Goal: Information Seeking & Learning: Find specific fact

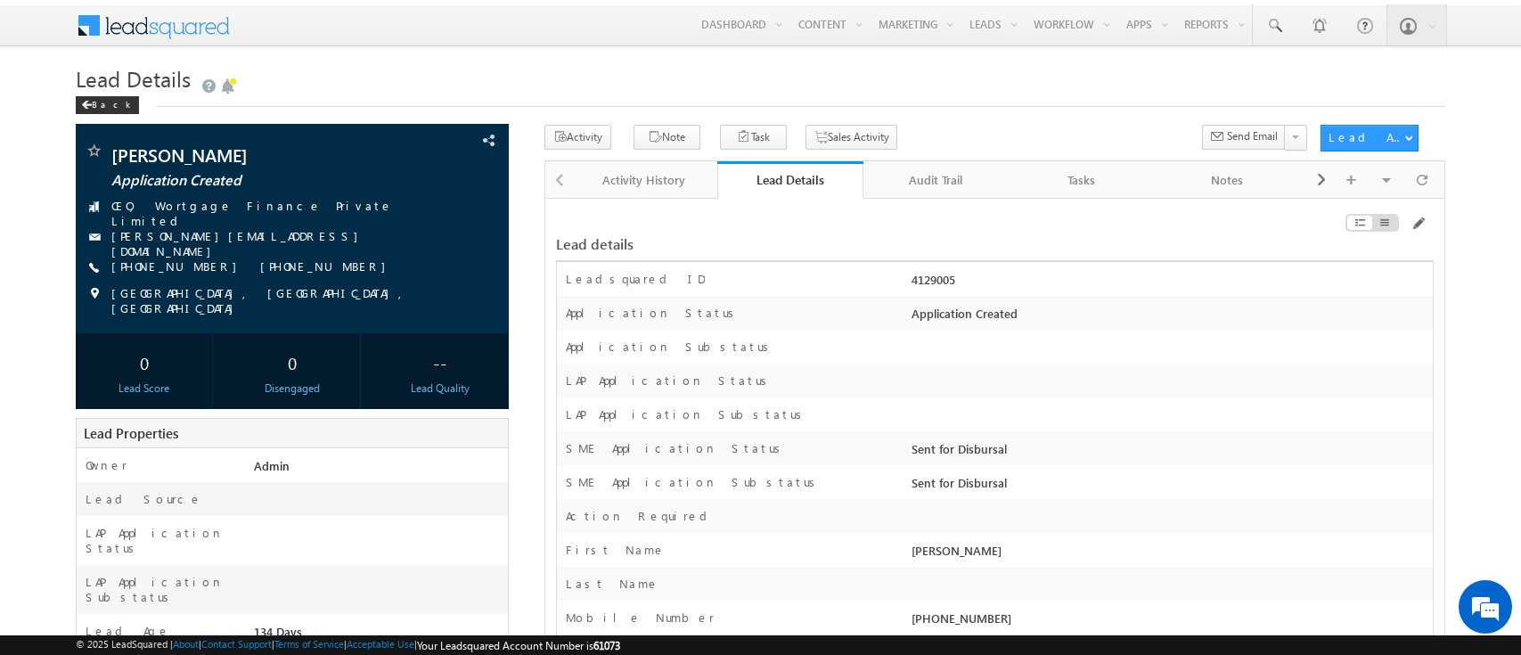
click at [937, 322] on div "Application Created" at bounding box center [1170, 317] width 526 height 25
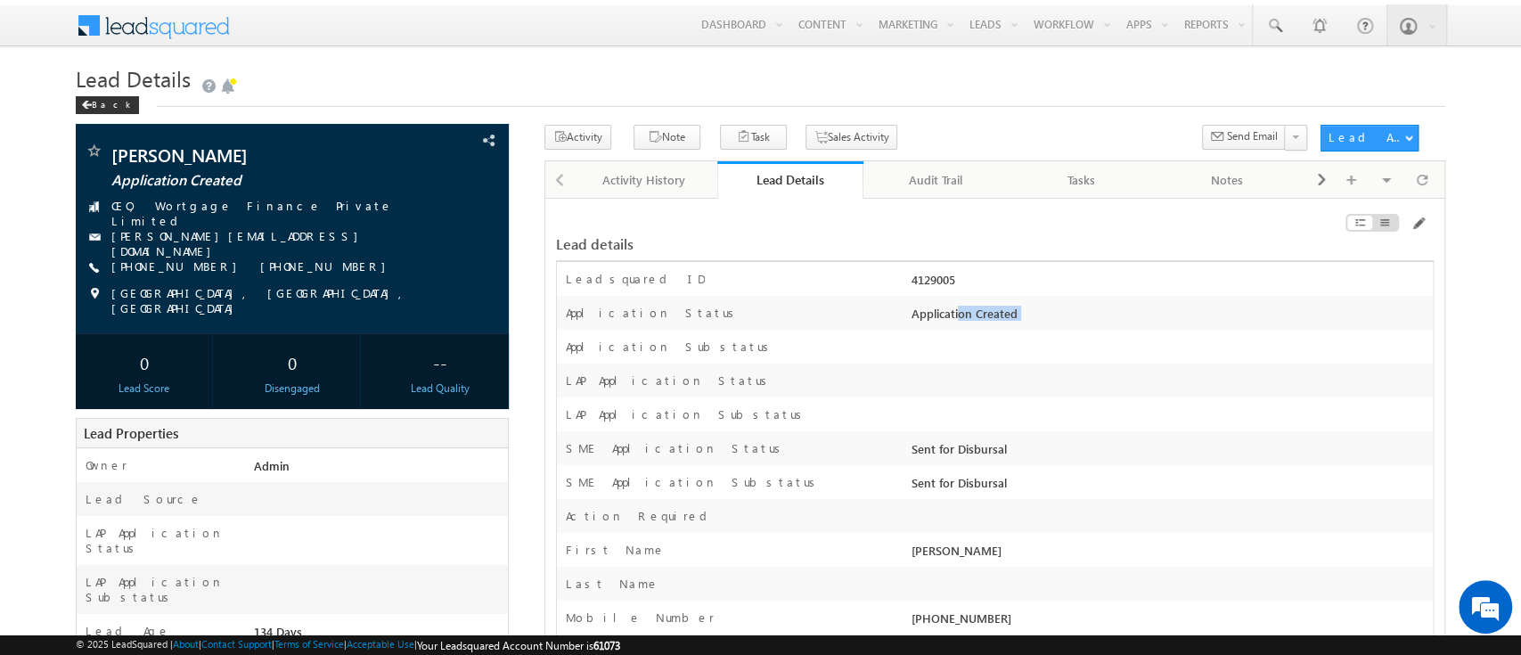
click at [937, 322] on div "Application Created" at bounding box center [1170, 317] width 526 height 25
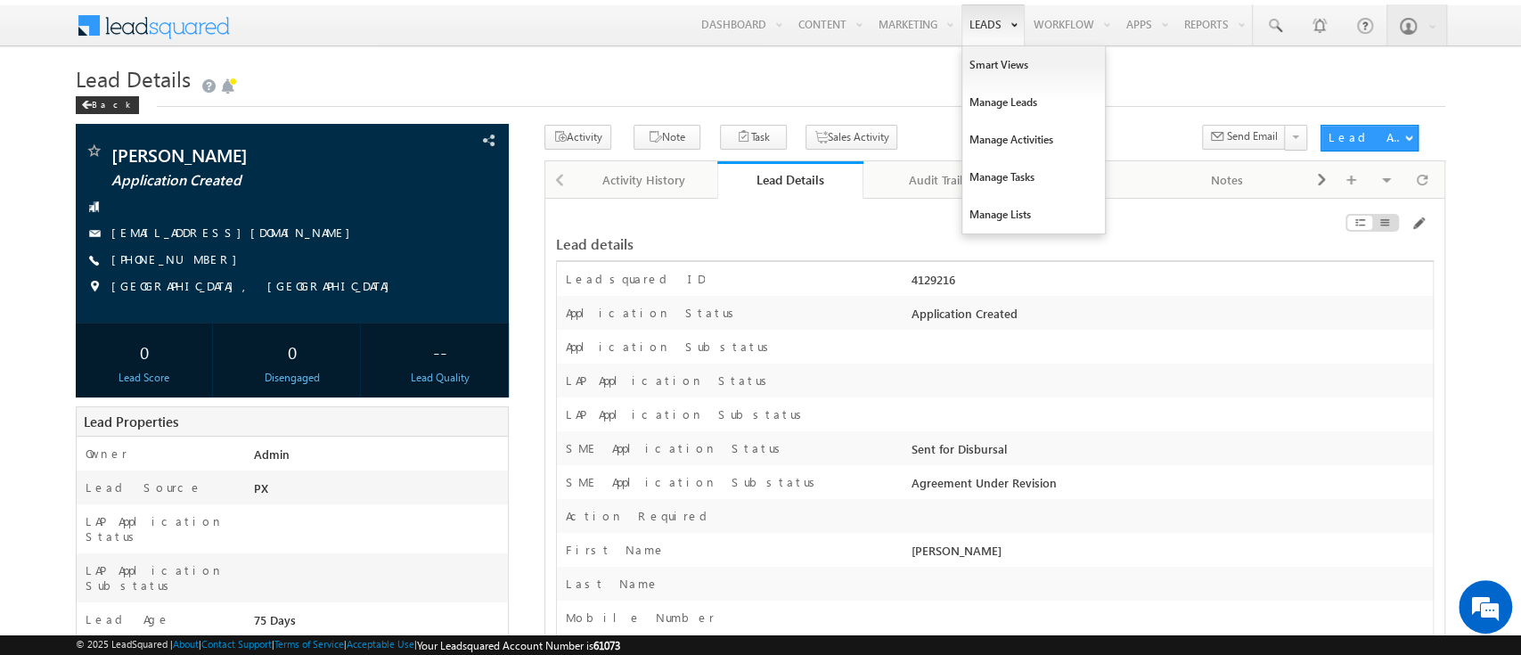
click at [981, 22] on link "Leads" at bounding box center [993, 24] width 63 height 41
click at [982, 93] on link "Manage Leads" at bounding box center [1033, 102] width 143 height 37
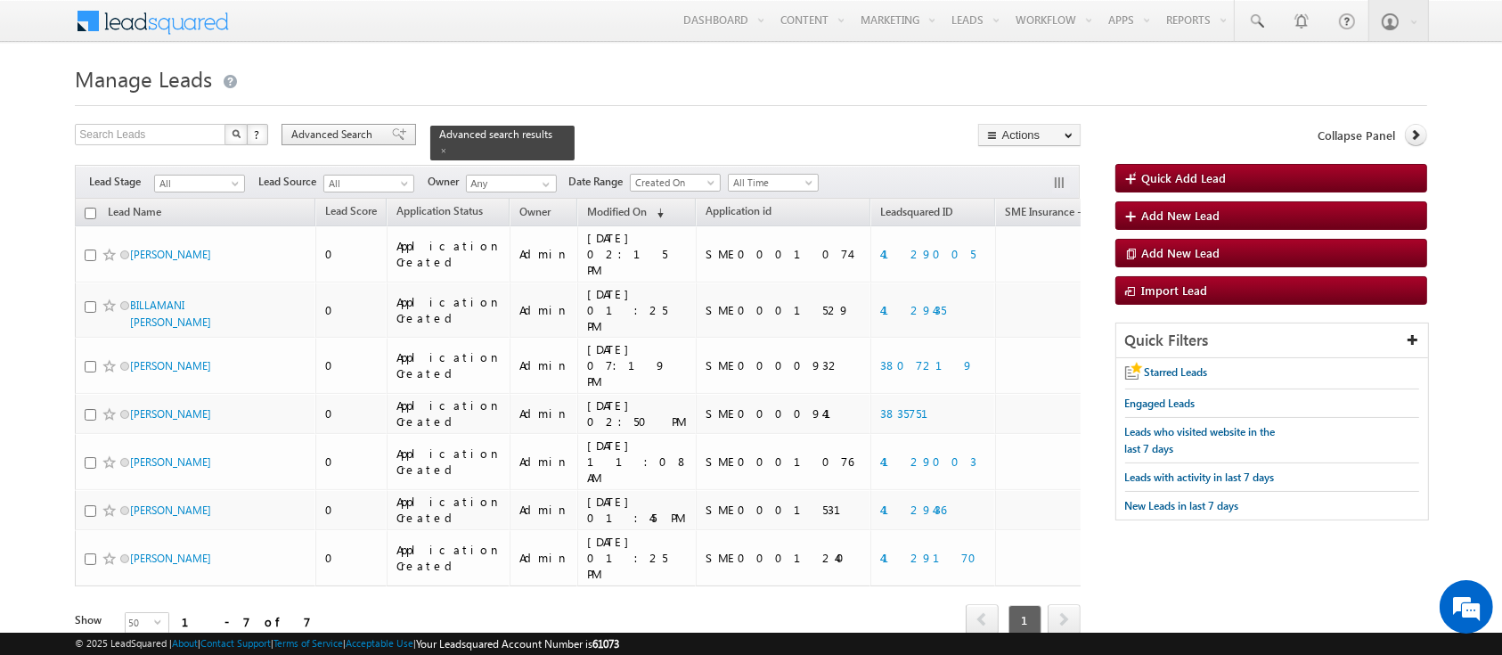
click at [347, 135] on span "Advanced Search" at bounding box center [334, 135] width 86 height 16
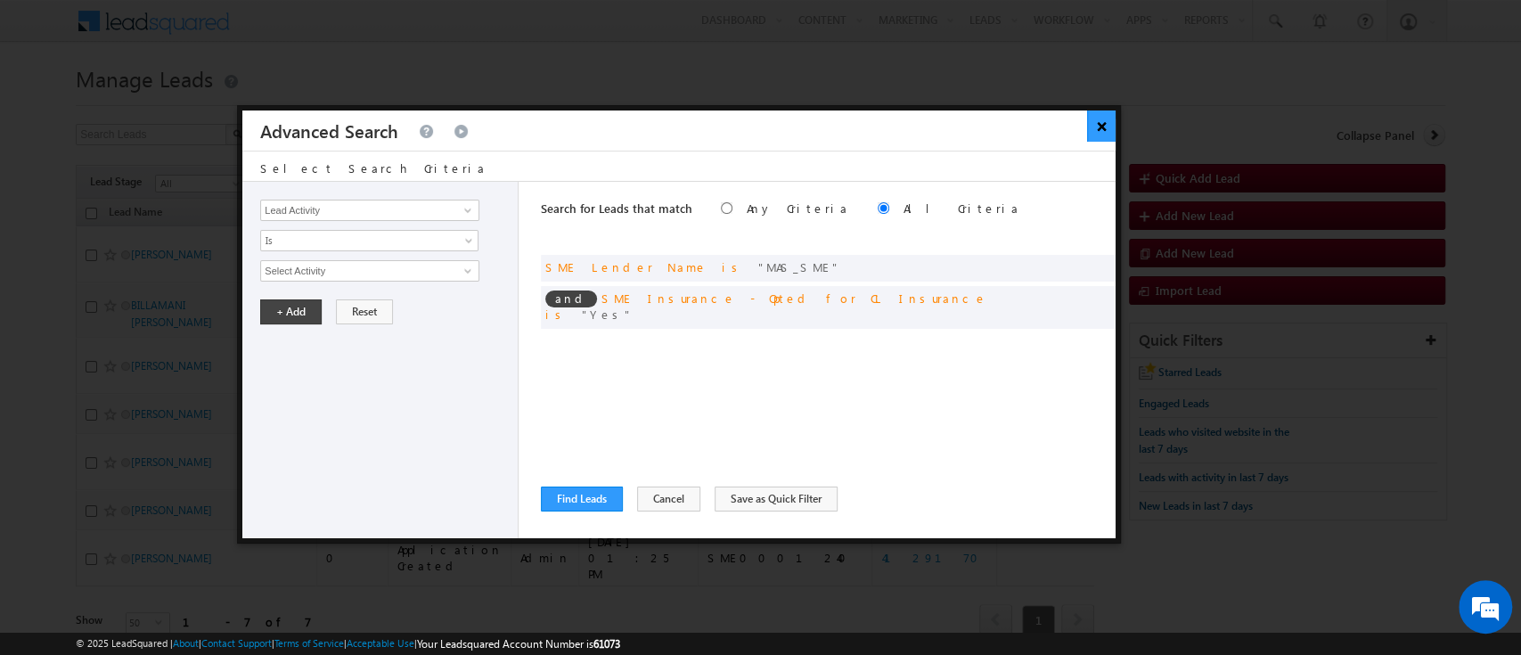
click at [1093, 127] on button "×" at bounding box center [1101, 125] width 29 height 31
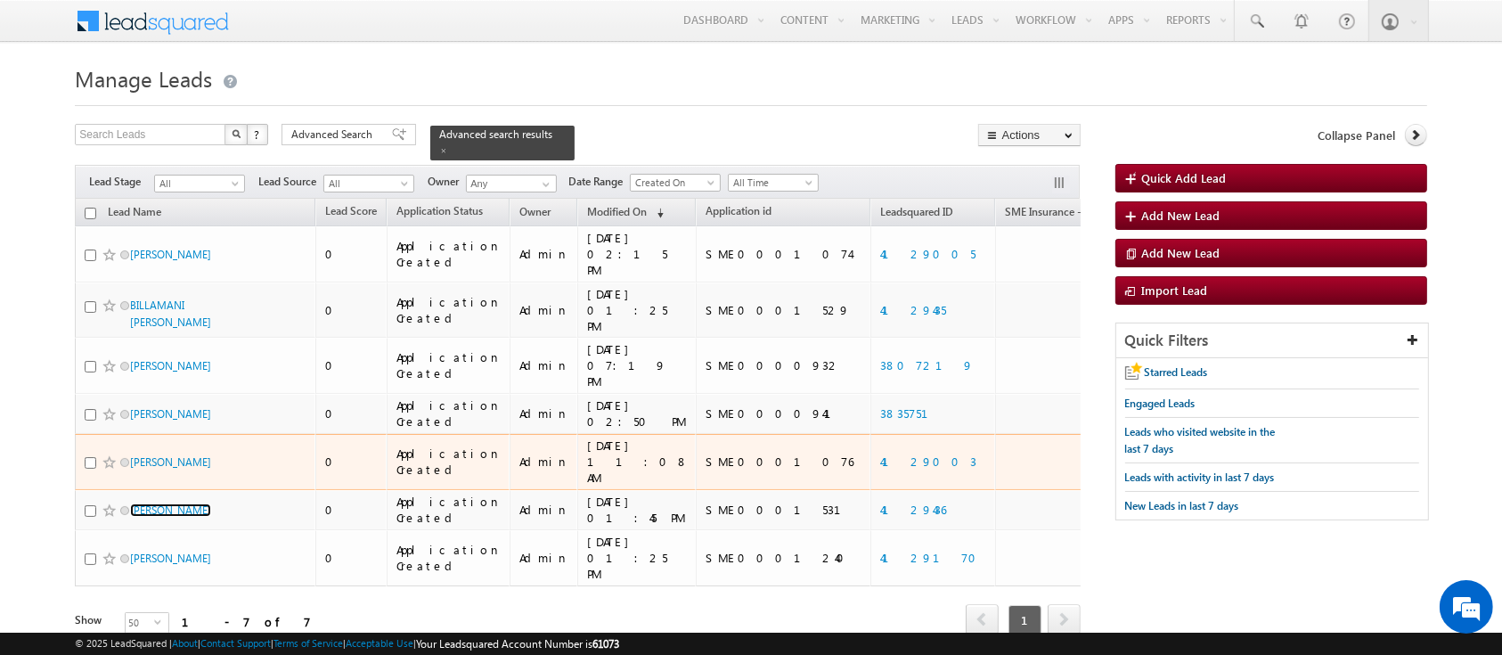
scroll to position [18, 0]
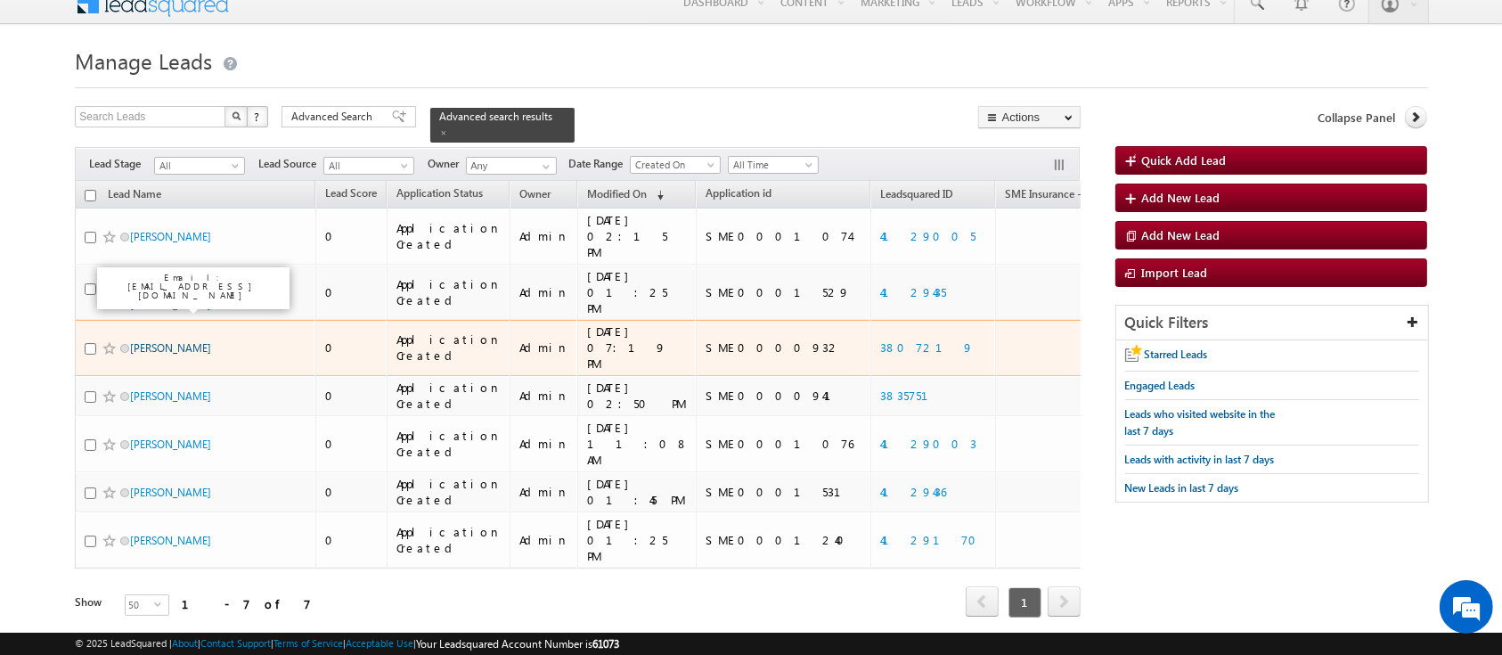
click at [194, 341] on link "[PERSON_NAME]" at bounding box center [170, 347] width 81 height 13
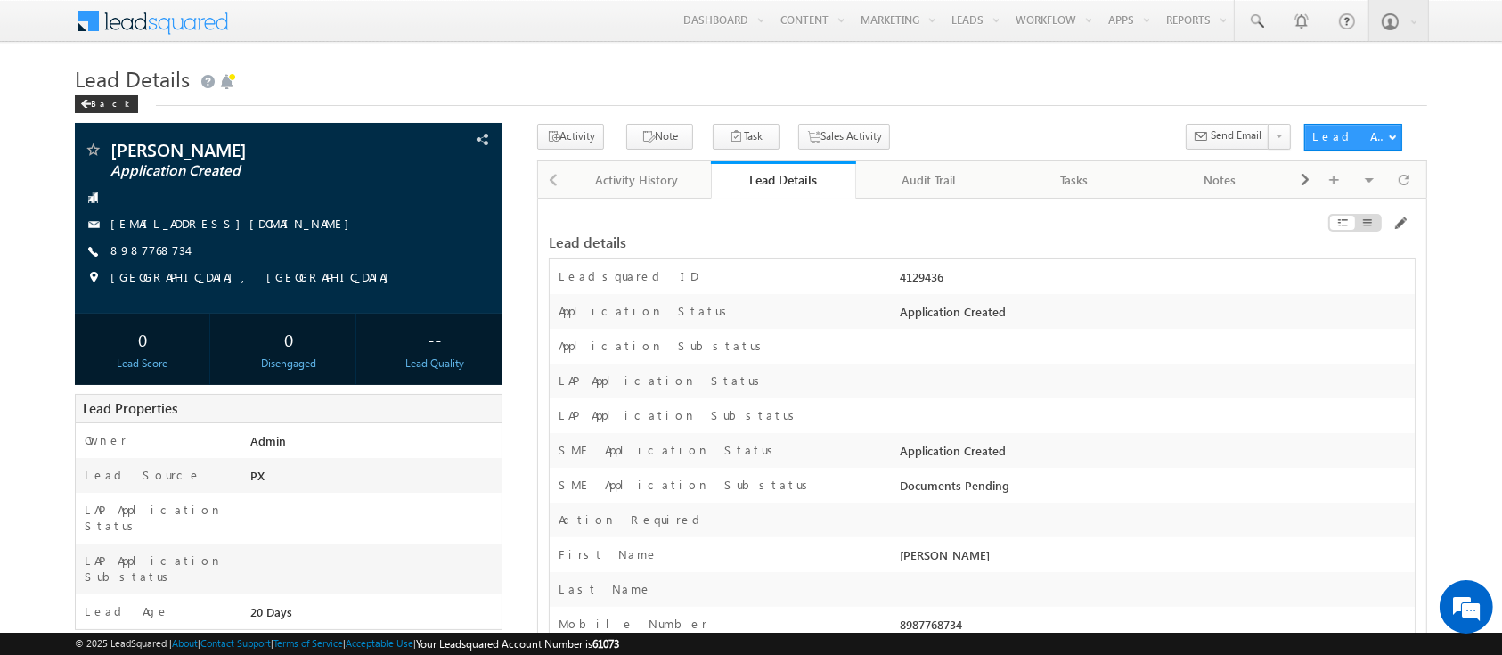
click at [913, 277] on div "4129436" at bounding box center [1155, 280] width 519 height 25
copy div "4129436"
click at [435, 247] on div "8987768734" at bounding box center [289, 251] width 410 height 18
click at [364, 82] on h1 "Lead Details" at bounding box center [751, 77] width 1352 height 35
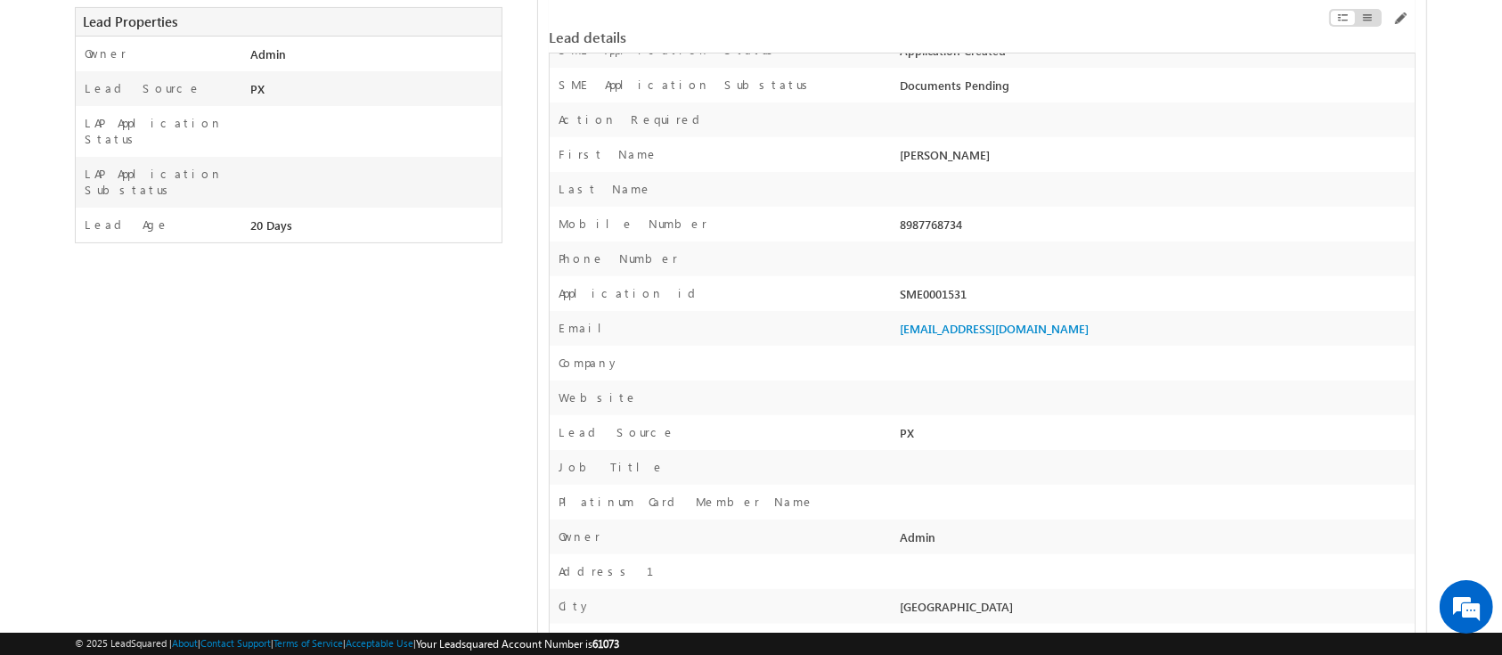
scroll to position [392, 0]
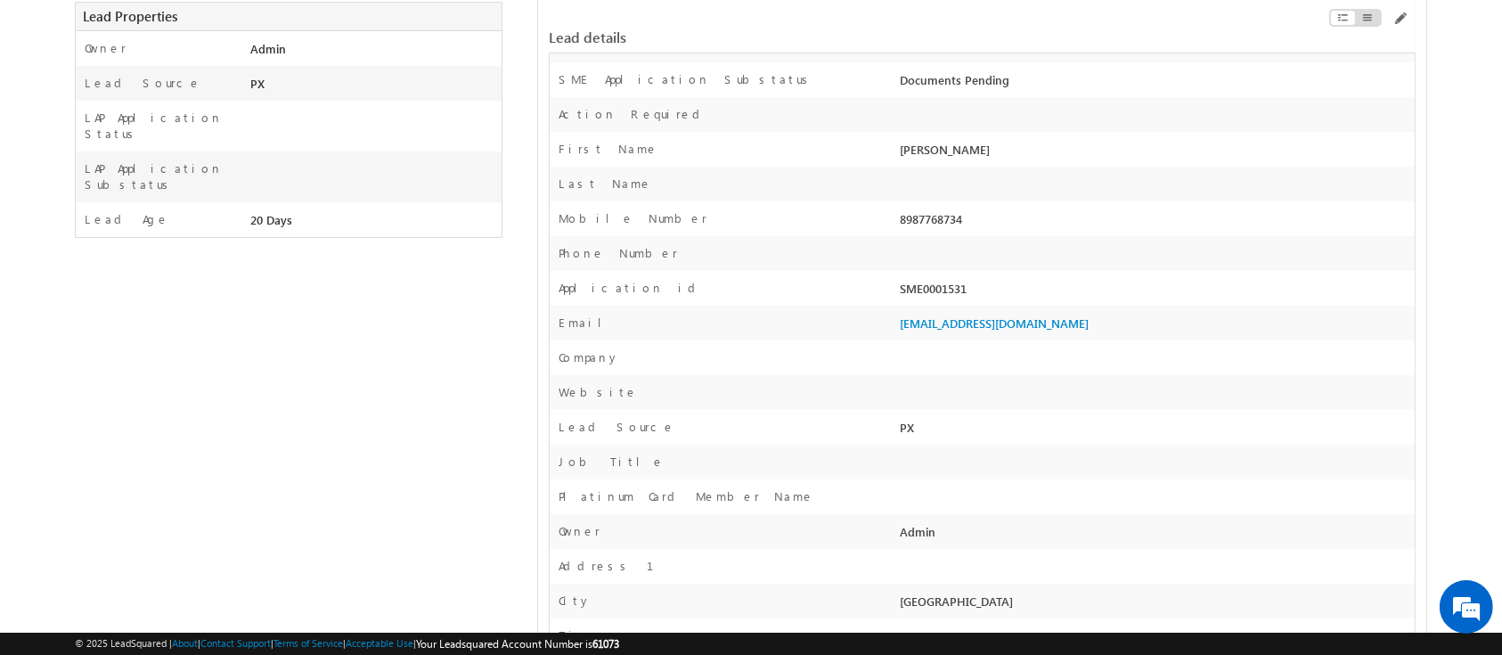
click at [937, 291] on div "SME0001531" at bounding box center [1155, 292] width 519 height 25
copy div "SME0001531"
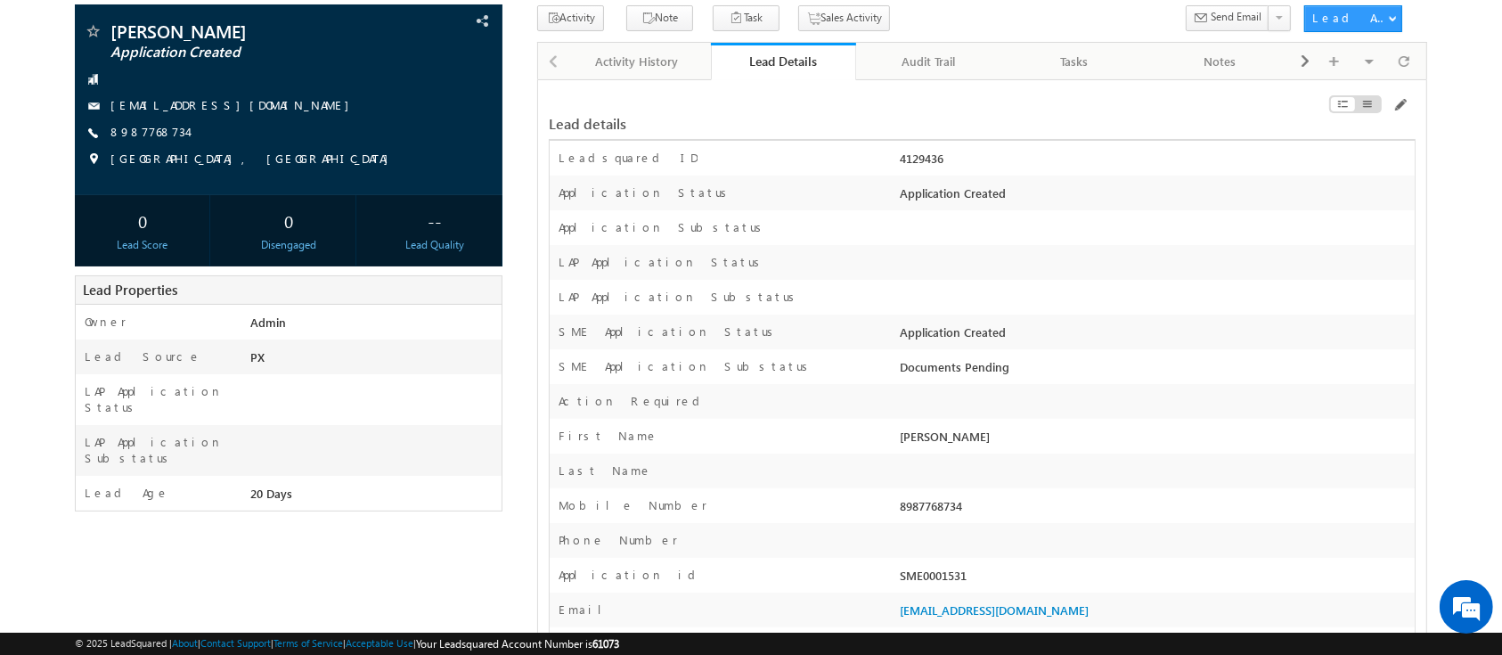
scroll to position [123, 0]
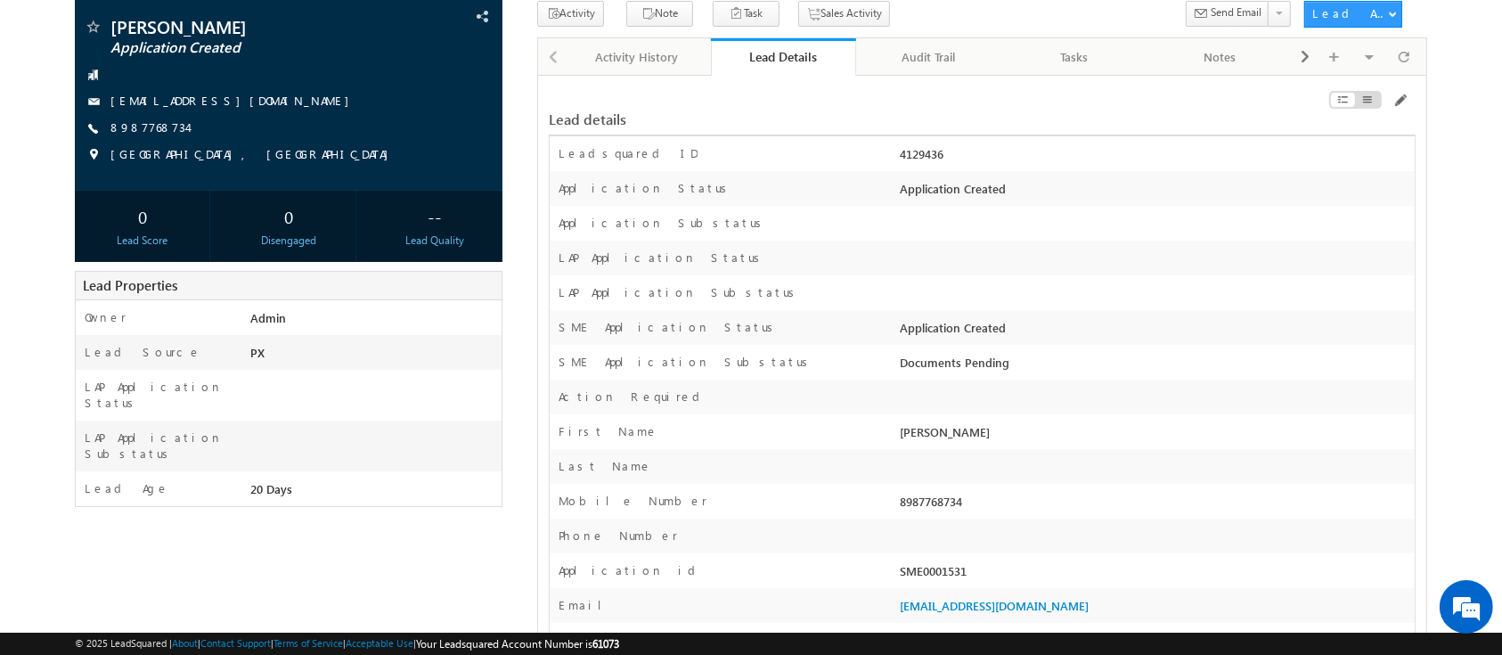
click at [934, 151] on div "4129436" at bounding box center [1155, 157] width 519 height 25
copy div "4129436"
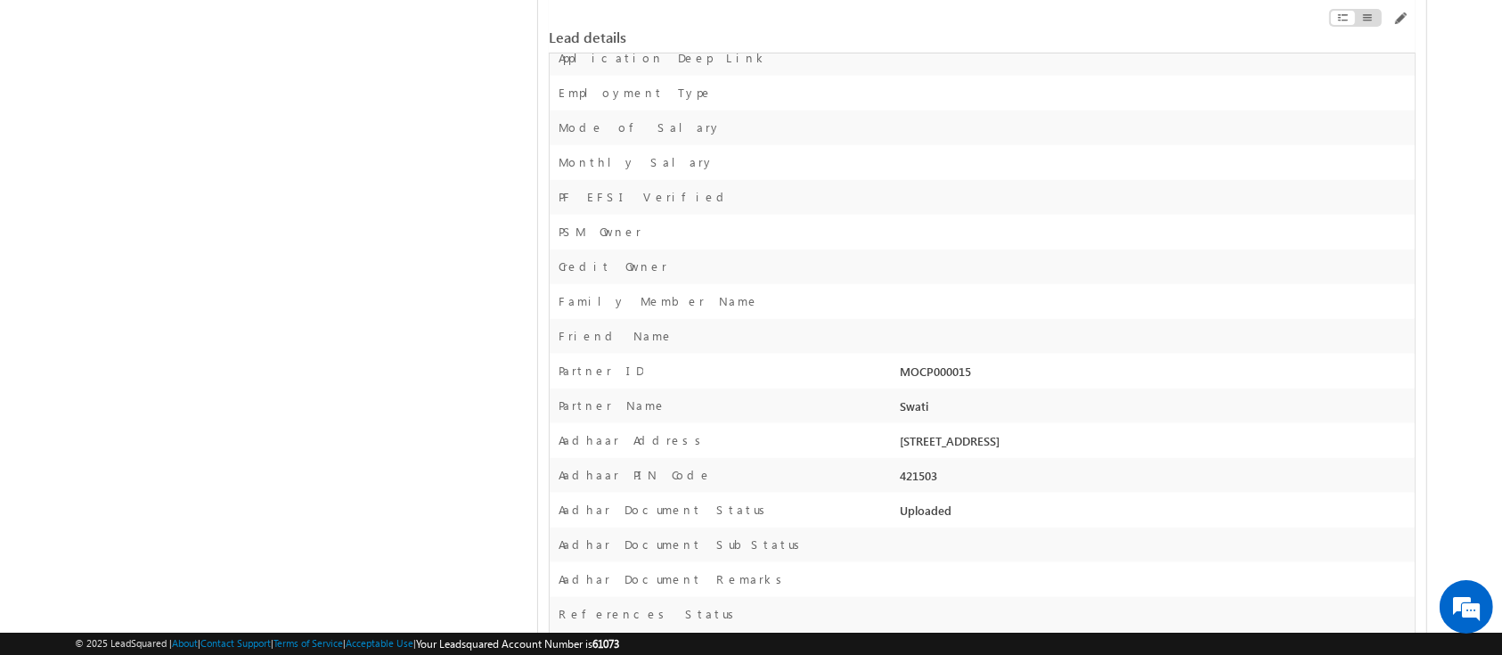
scroll to position [1352, 0]
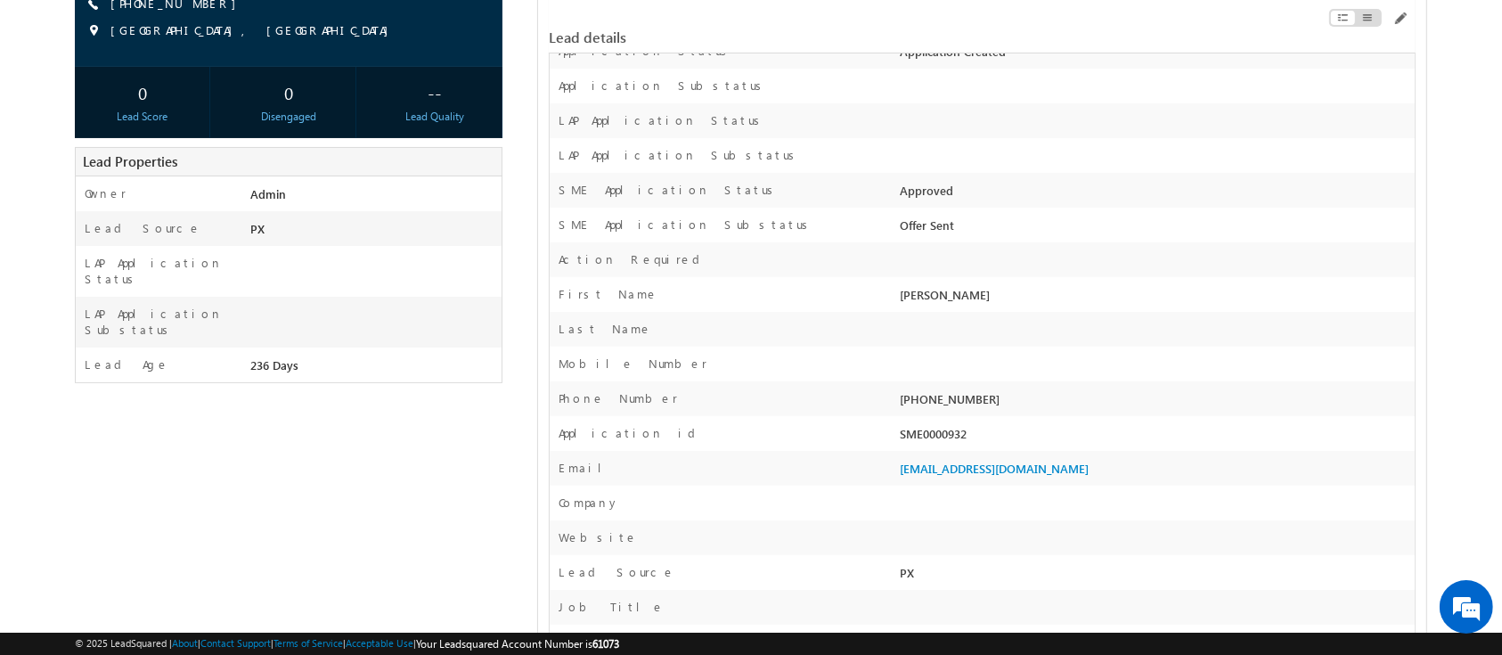
scroll to position [250, 0]
